Goal: Task Accomplishment & Management: Use online tool/utility

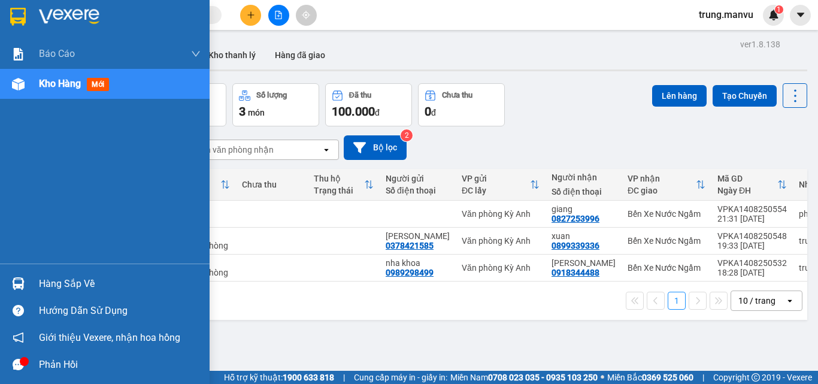
click at [18, 281] on img at bounding box center [18, 283] width 13 height 13
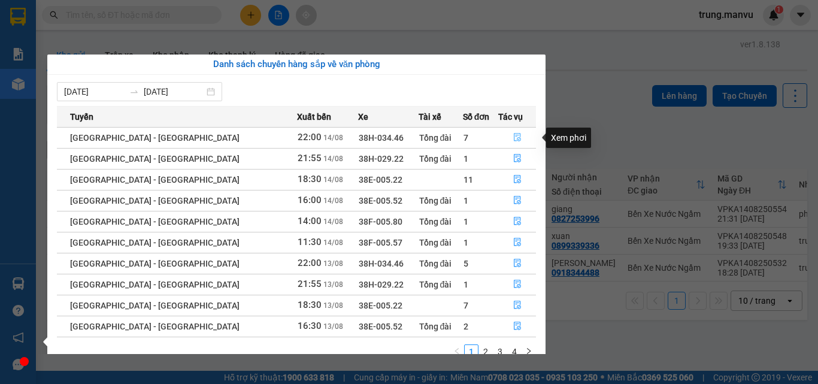
click at [516, 141] on button "button" at bounding box center [517, 137] width 37 height 19
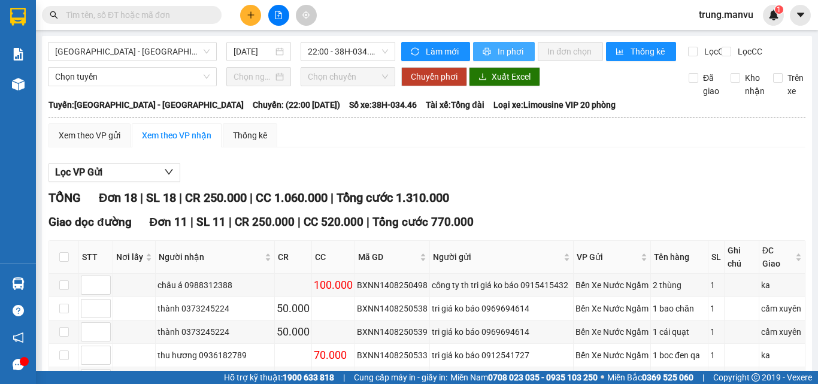
click at [497, 50] on span "In phơi" at bounding box center [511, 51] width 28 height 13
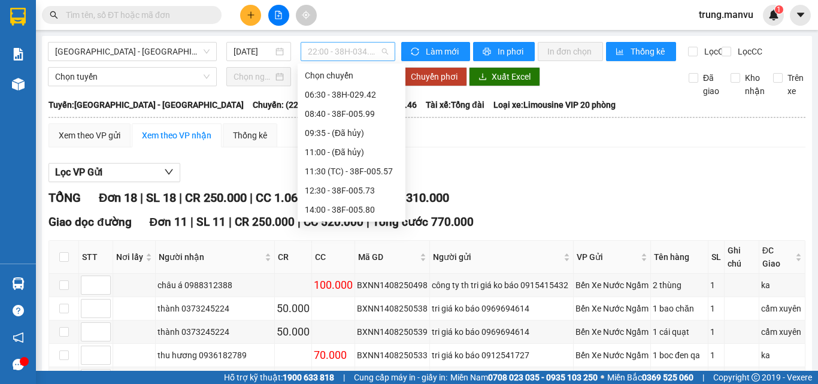
click at [370, 48] on span "22:00 - 38H-034.46" at bounding box center [348, 52] width 80 height 18
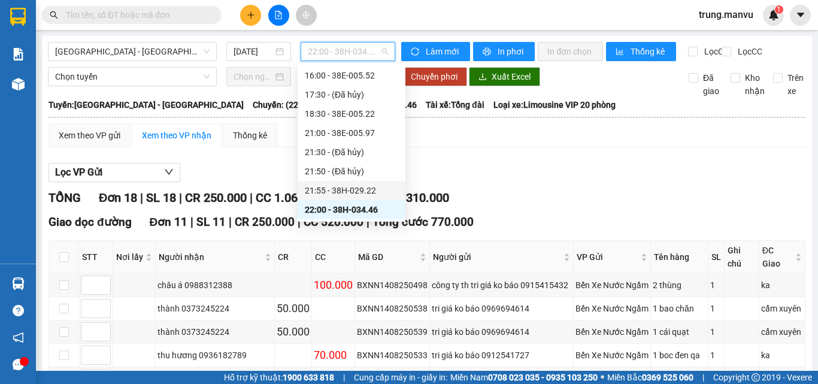
click at [363, 185] on div "21:55 - 38H-029.22" at bounding box center [351, 190] width 93 height 13
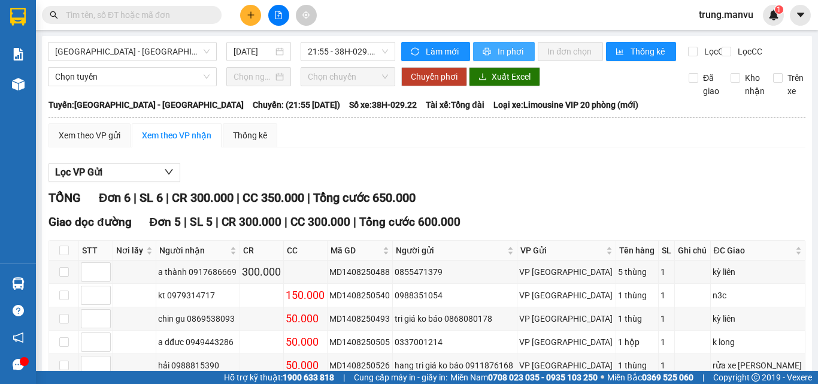
click at [483, 50] on icon "printer" at bounding box center [487, 52] width 8 height 8
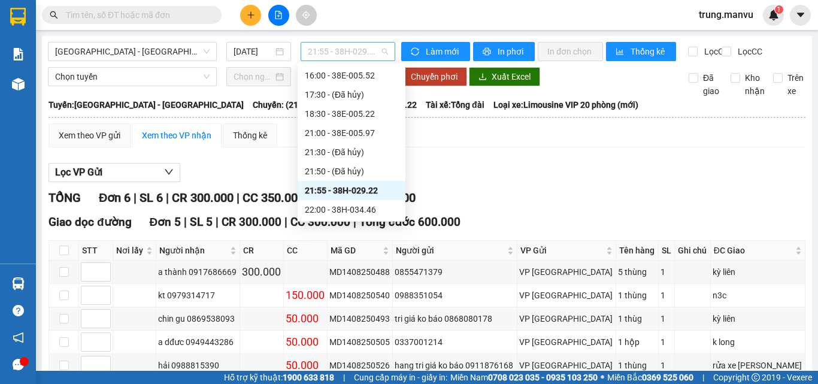
click at [381, 47] on span "21:55 - 38H-029.22" at bounding box center [348, 52] width 80 height 18
click at [359, 131] on div "21:00 - 38E-005.97" at bounding box center [351, 132] width 93 height 13
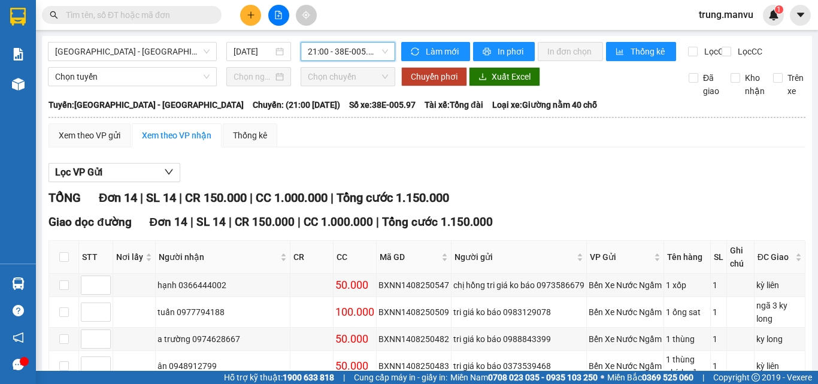
click at [185, 11] on input "text" at bounding box center [136, 14] width 141 height 13
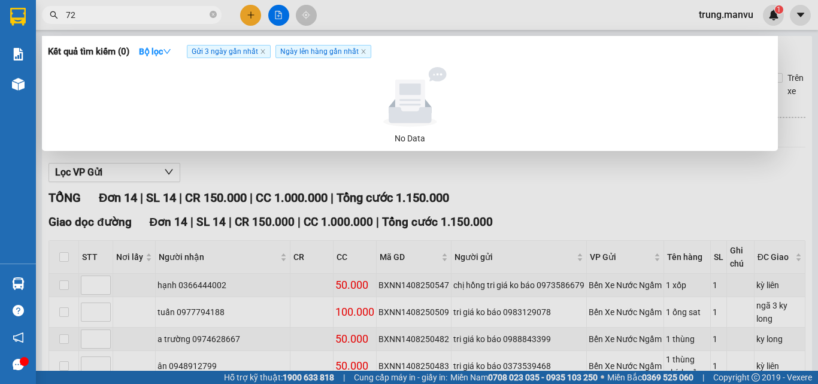
type input "729"
click at [213, 14] on icon "close-circle" at bounding box center [213, 14] width 7 height 7
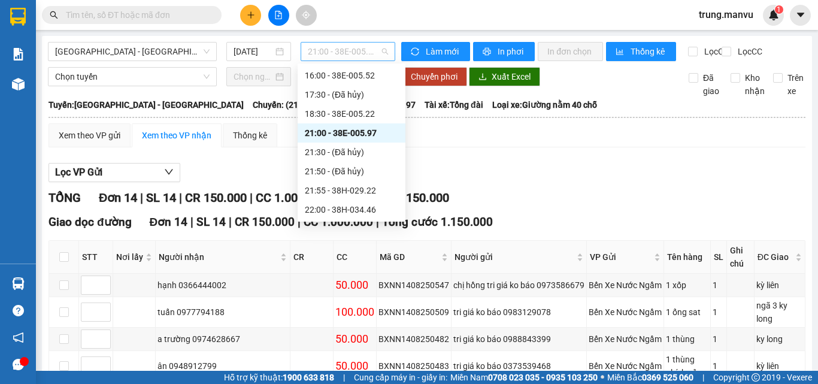
click at [390, 46] on div "21:00 - 38E-005.97" at bounding box center [347, 51] width 95 height 19
click at [355, 73] on div "16:00 - 38E-005.52" at bounding box center [351, 75] width 93 height 13
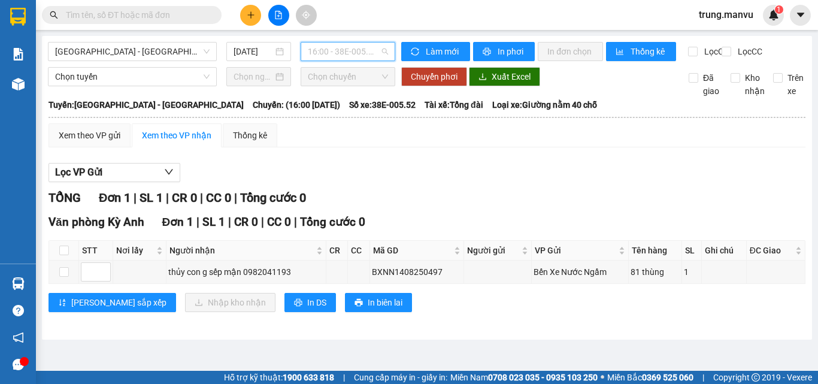
click at [377, 47] on span "16:00 - 38E-005.52" at bounding box center [348, 52] width 80 height 18
click at [165, 19] on input "text" at bounding box center [136, 14] width 141 height 13
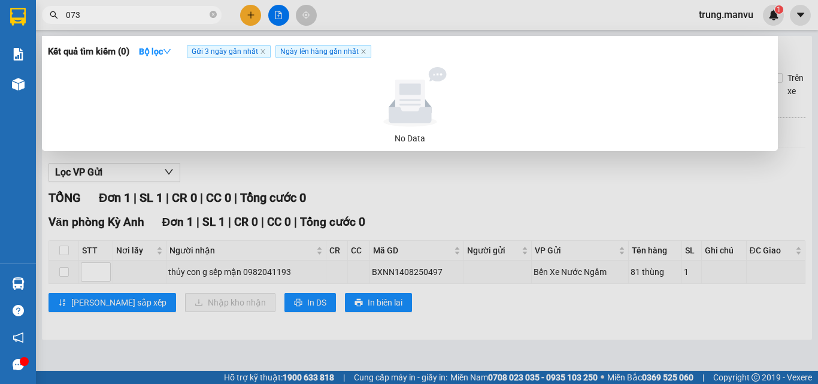
type input "0730"
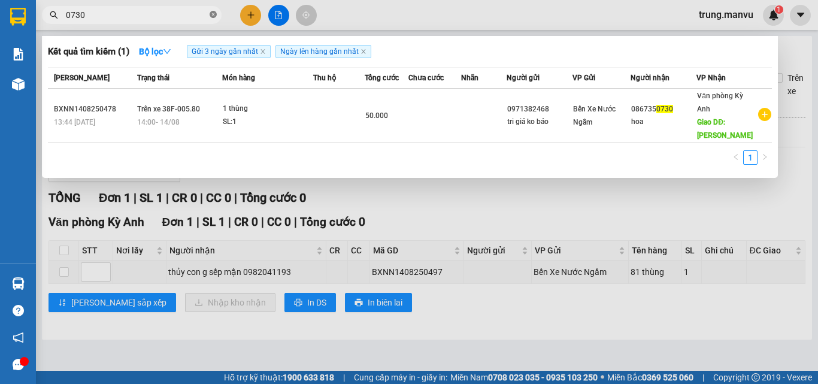
click at [210, 14] on icon "close-circle" at bounding box center [213, 14] width 7 height 7
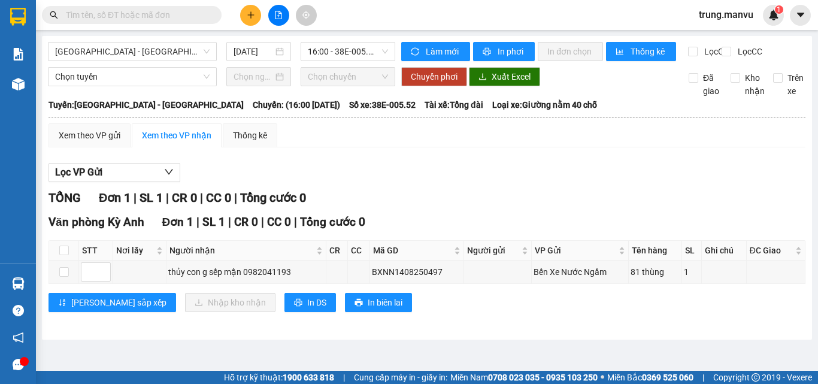
click at [141, 14] on input "text" at bounding box center [136, 14] width 141 height 13
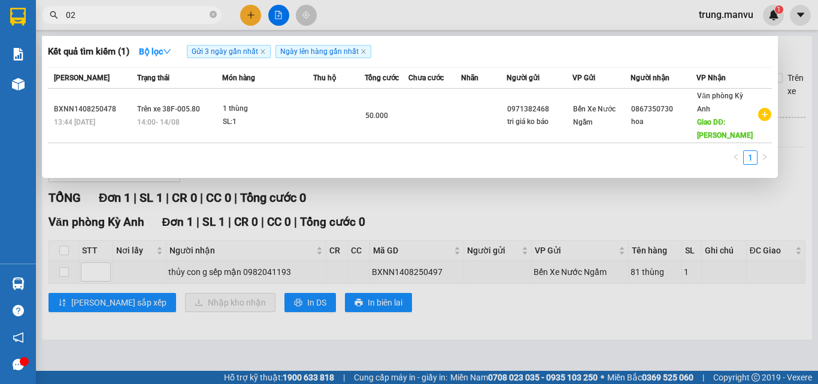
type input "023"
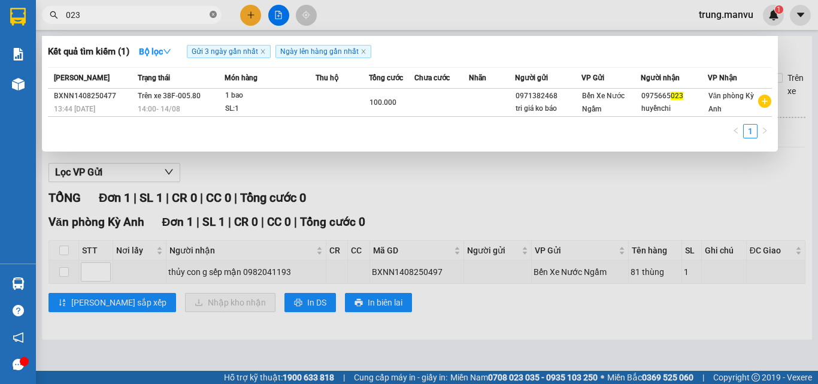
click at [214, 17] on icon "close-circle" at bounding box center [213, 14] width 7 height 7
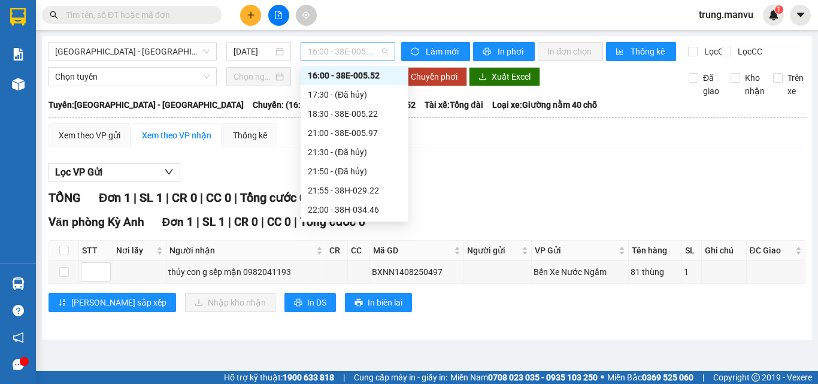
click at [376, 50] on span "16:00 - 38E-005.52" at bounding box center [348, 52] width 80 height 18
click at [373, 114] on div "18:30 - 38E-005.22" at bounding box center [354, 113] width 93 height 13
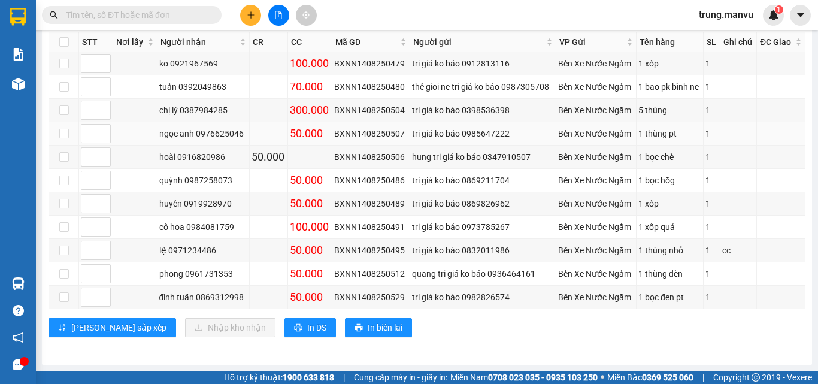
scroll to position [411, 0]
